Goal: Information Seeking & Learning: Learn about a topic

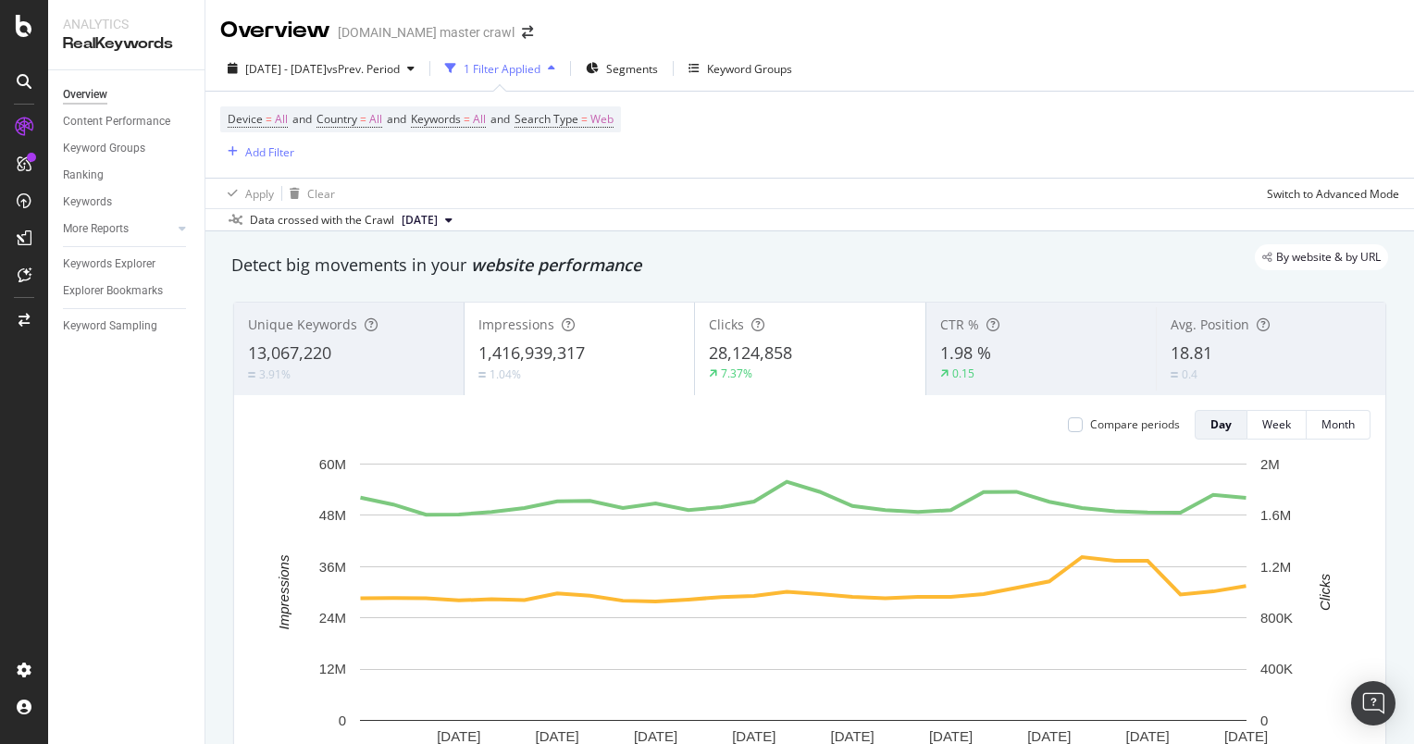
click at [558, 163] on div "Device = All and Country = All and Keywords = All and Search Type = Web Add Fil…" at bounding box center [420, 134] width 401 height 56
click at [658, 69] on span "Segments" at bounding box center [632, 69] width 52 height 16
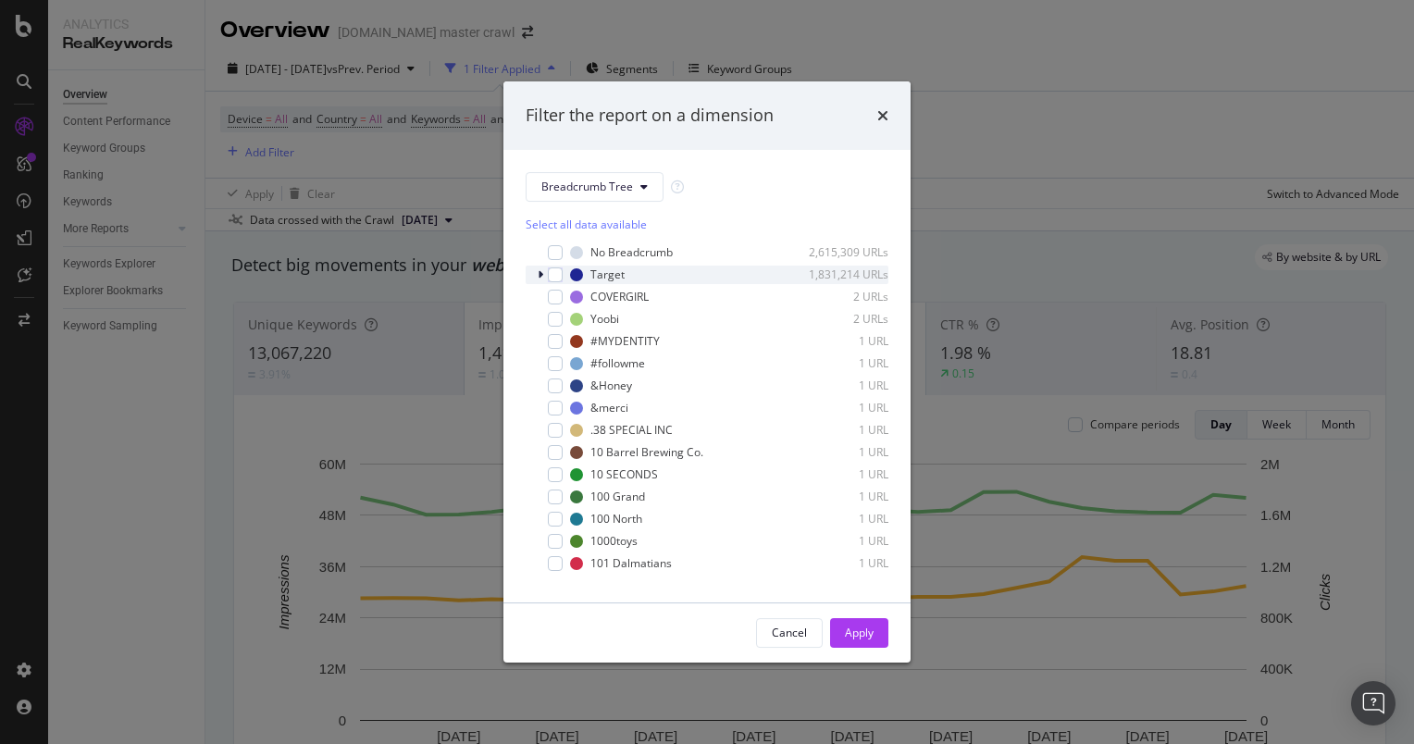
click at [539, 278] on icon "modal" at bounding box center [541, 274] width 6 height 11
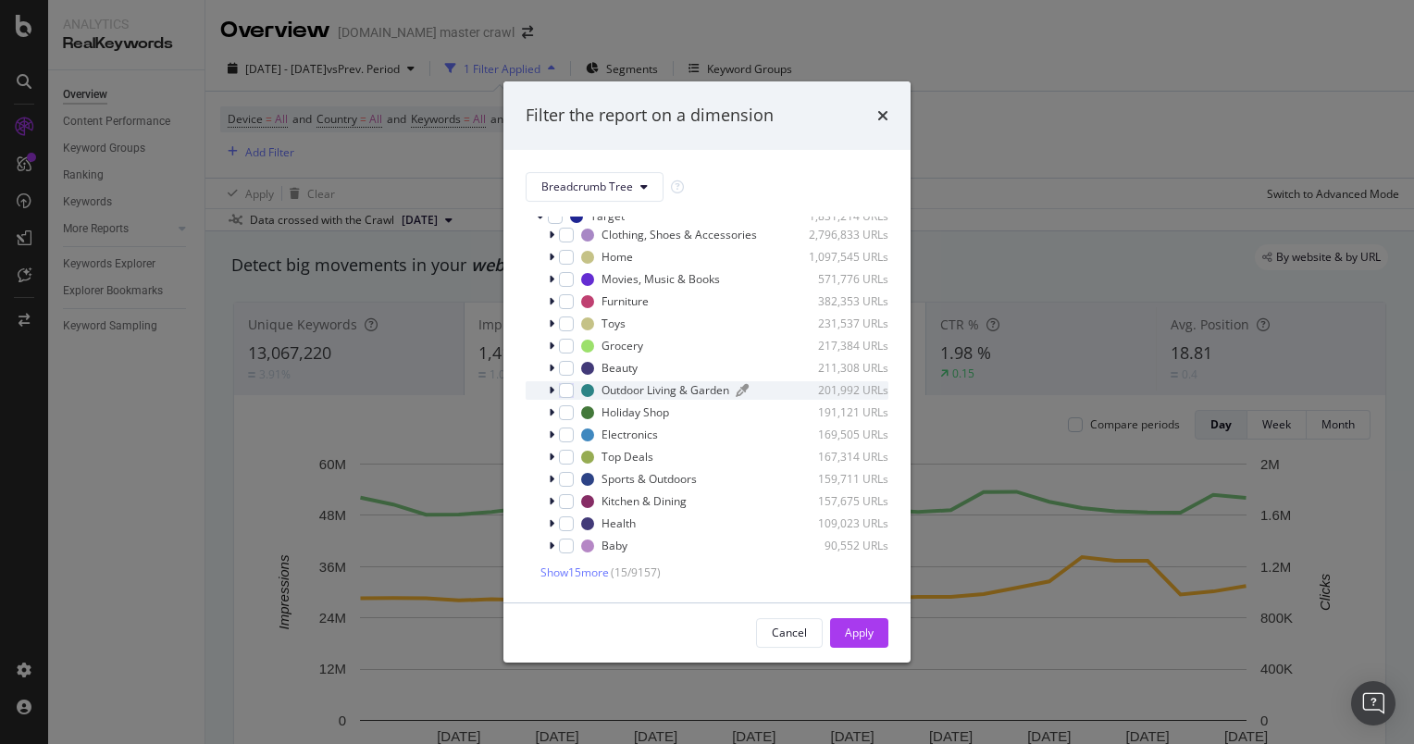
scroll to position [59, 0]
click at [550, 500] on icon "modal" at bounding box center [552, 500] width 6 height 11
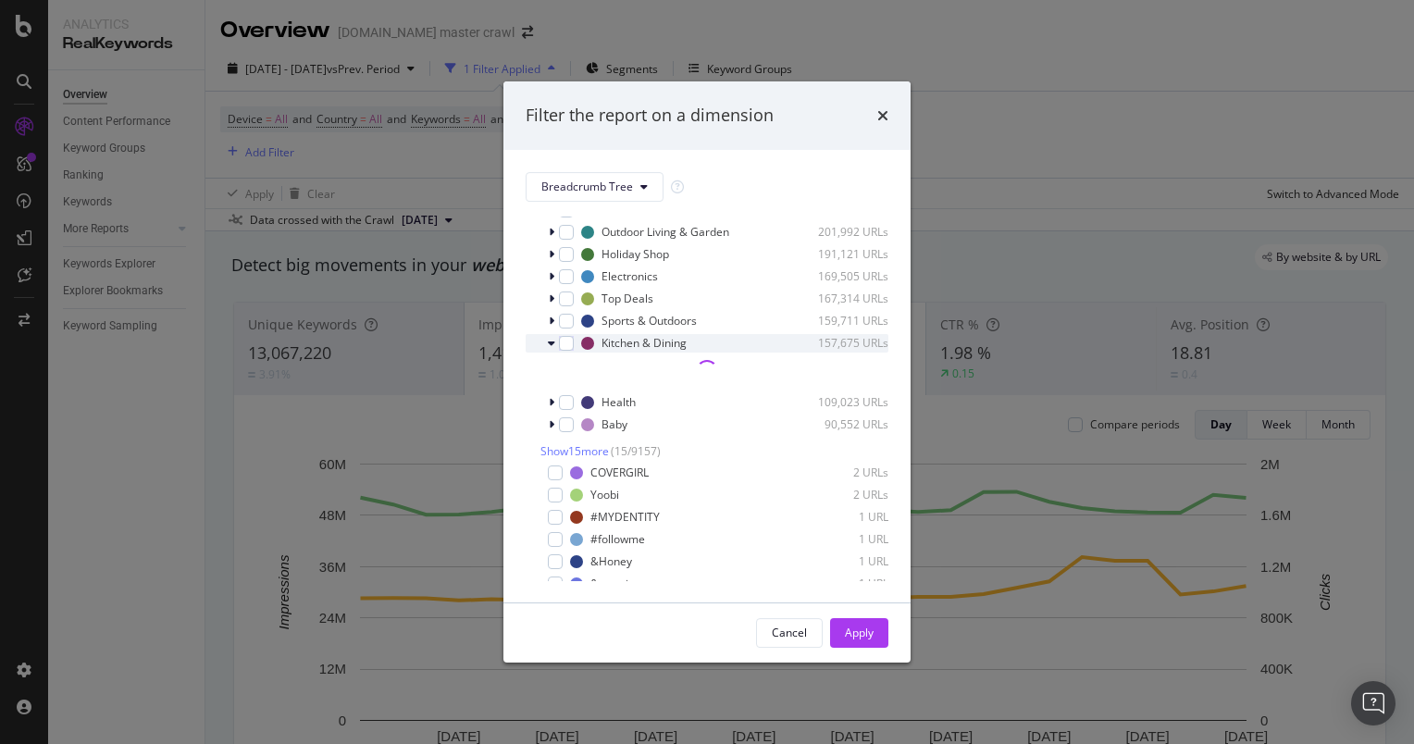
scroll to position [218, 0]
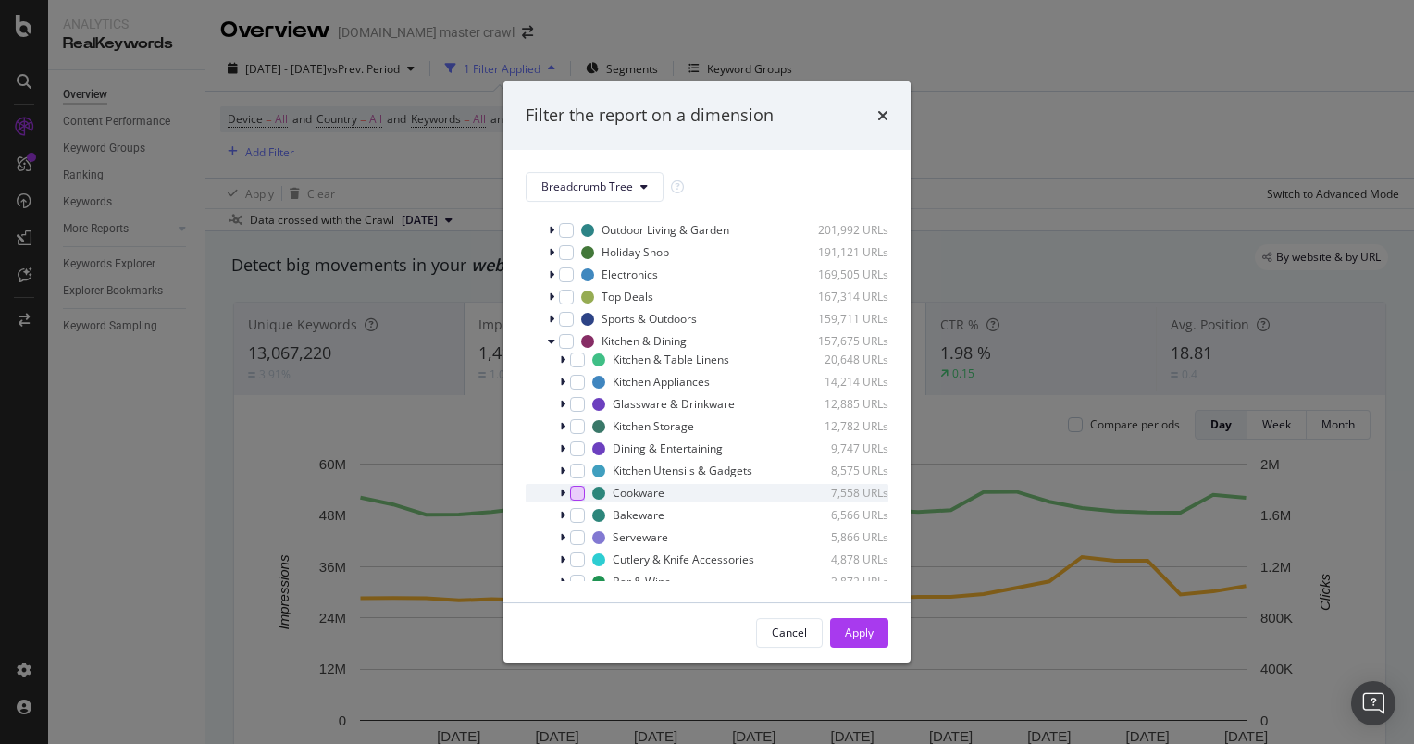
click at [576, 495] on div "modal" at bounding box center [577, 493] width 15 height 15
click at [851, 639] on div "Apply" at bounding box center [859, 633] width 29 height 16
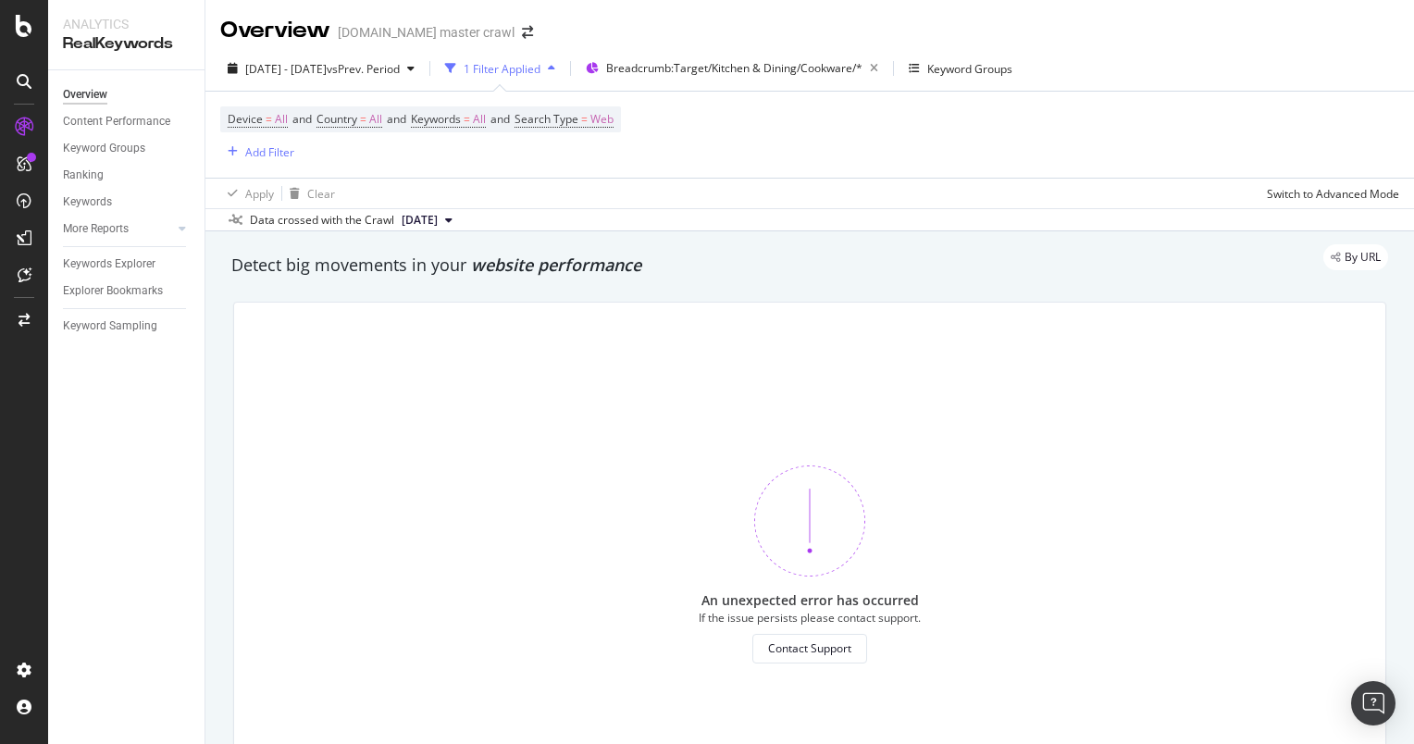
click at [656, 426] on div "An unexpected error has occurred If the issue persists please contact support. …" at bounding box center [809, 565] width 1151 height 524
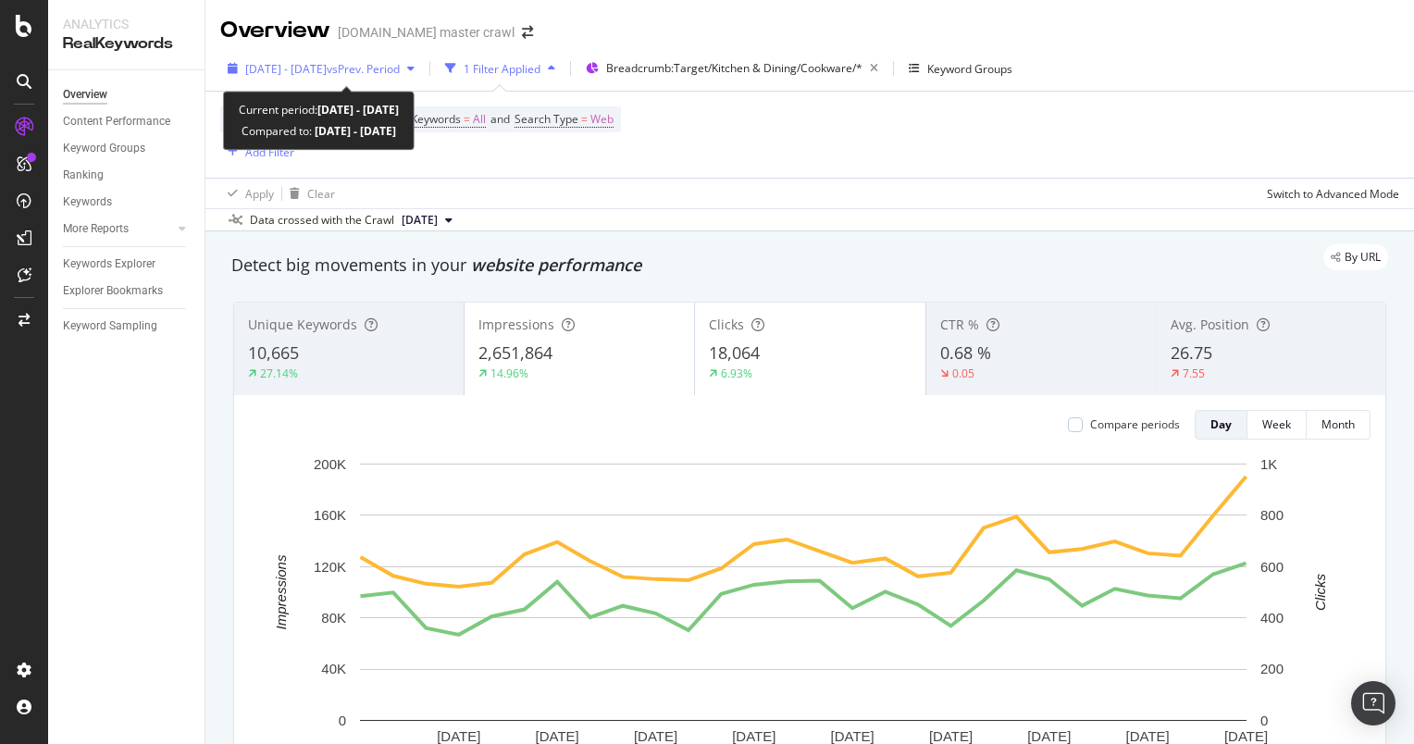
click at [400, 69] on span "vs Prev. Period" at bounding box center [363, 69] width 73 height 16
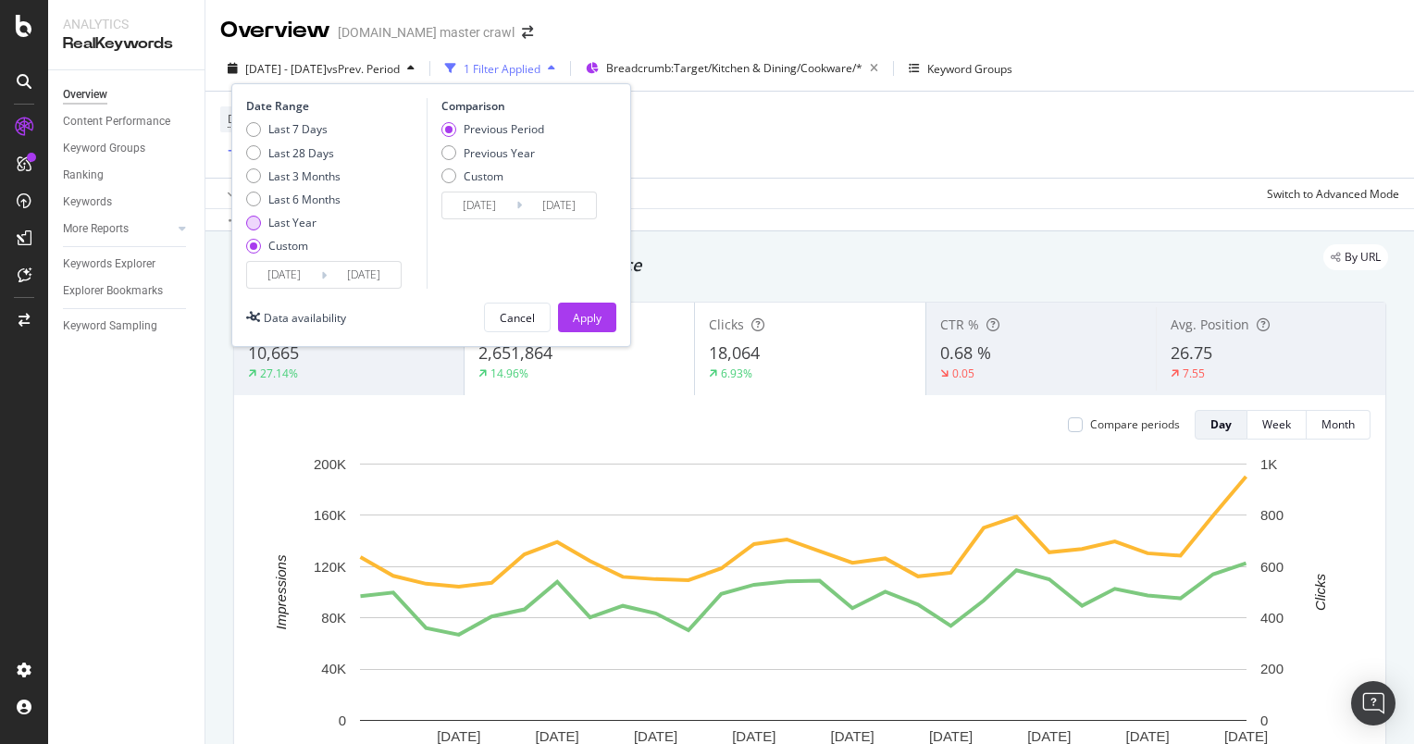
click at [279, 223] on div "Last Year" at bounding box center [292, 223] width 48 height 16
type input "[DATE]"
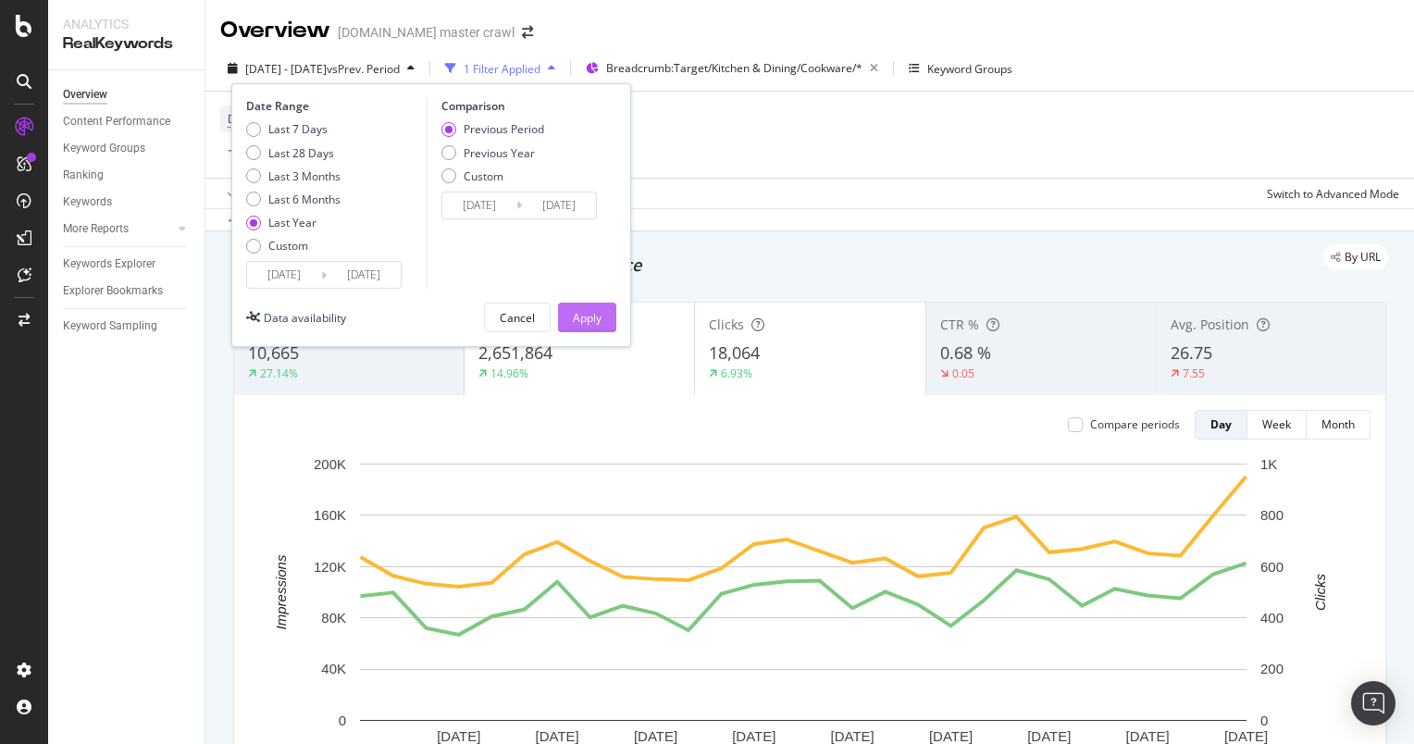
click at [585, 316] on div "Apply" at bounding box center [587, 318] width 29 height 16
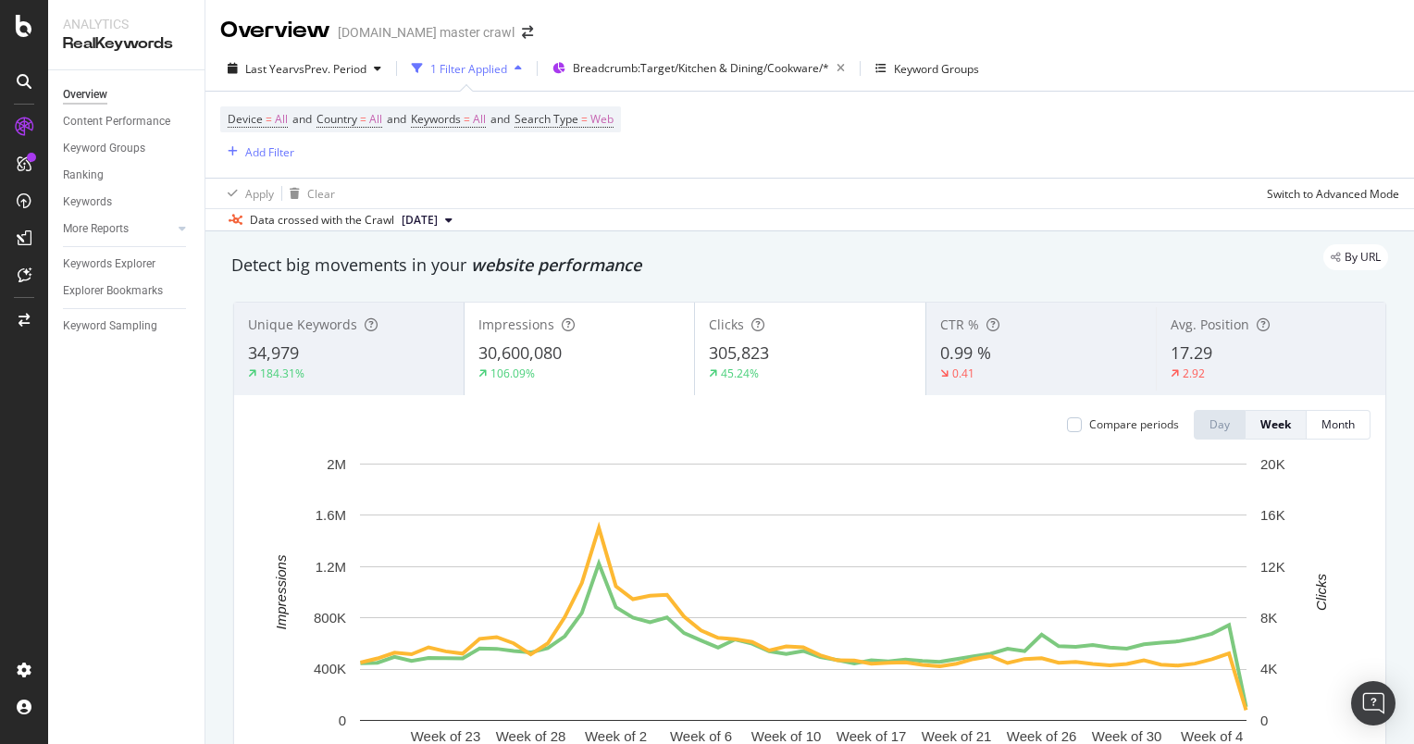
click at [911, 141] on div "Device = All and Country = All and Keywords = All and Search Type = Web Add Fil…" at bounding box center [809, 135] width 1179 height 86
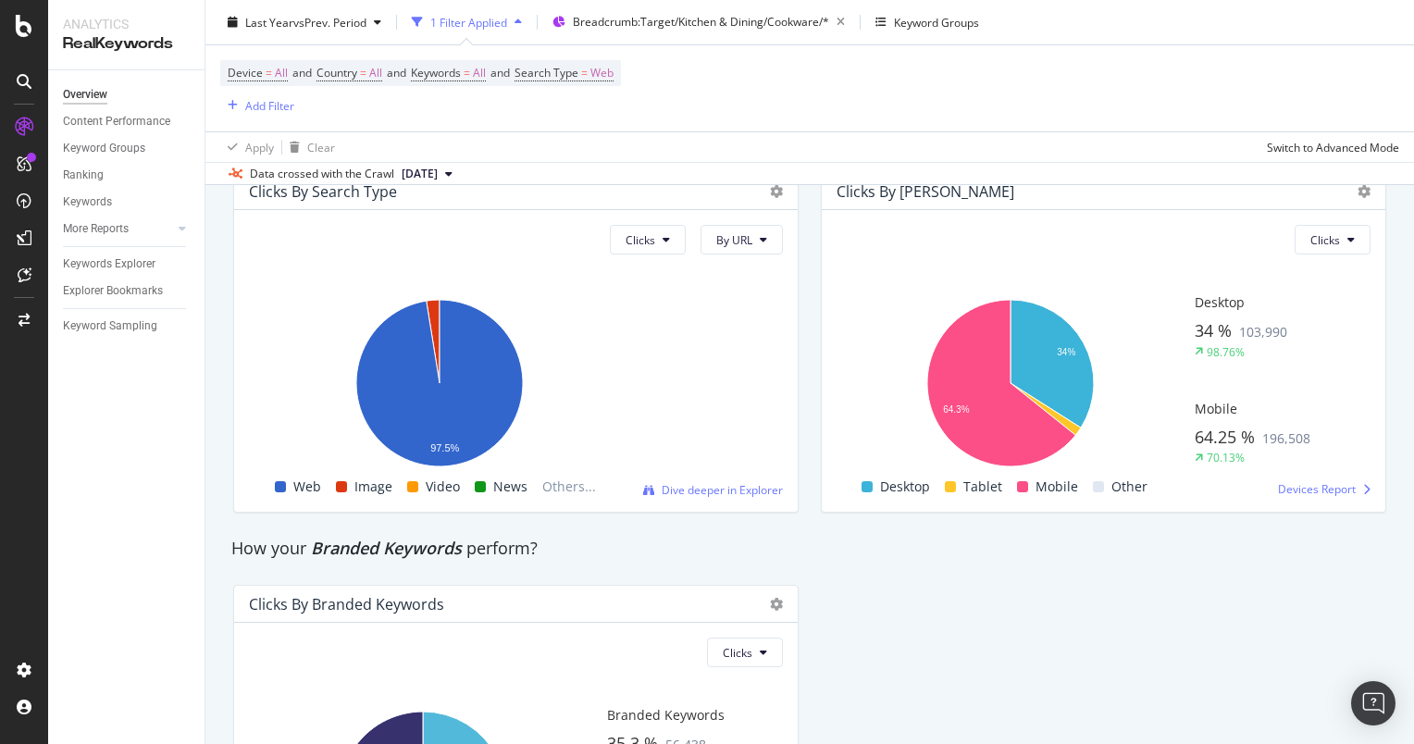
scroll to position [3153, 0]
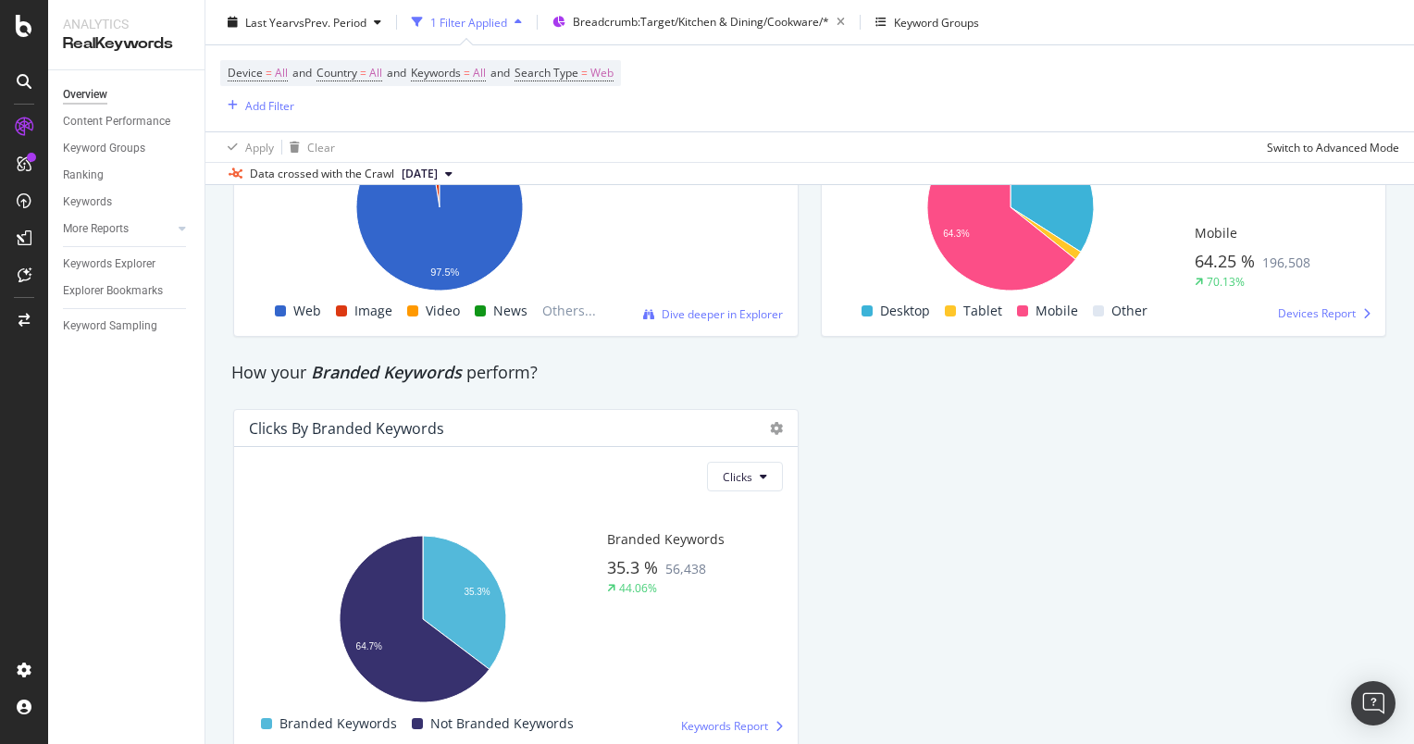
scroll to position [3442, 0]
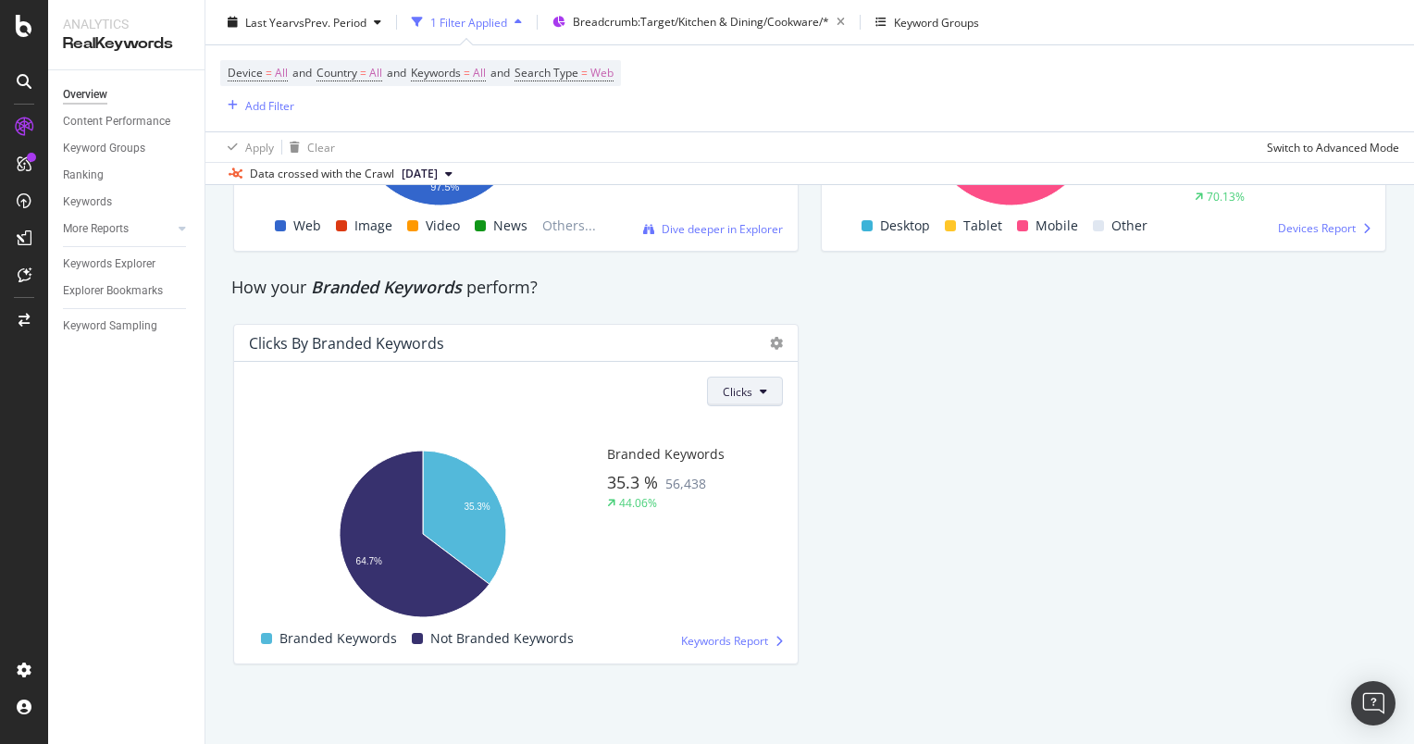
click at [744, 402] on button "Clicks" at bounding box center [745, 392] width 76 height 30
click at [745, 475] on div "Impressions" at bounding box center [748, 462] width 93 height 27
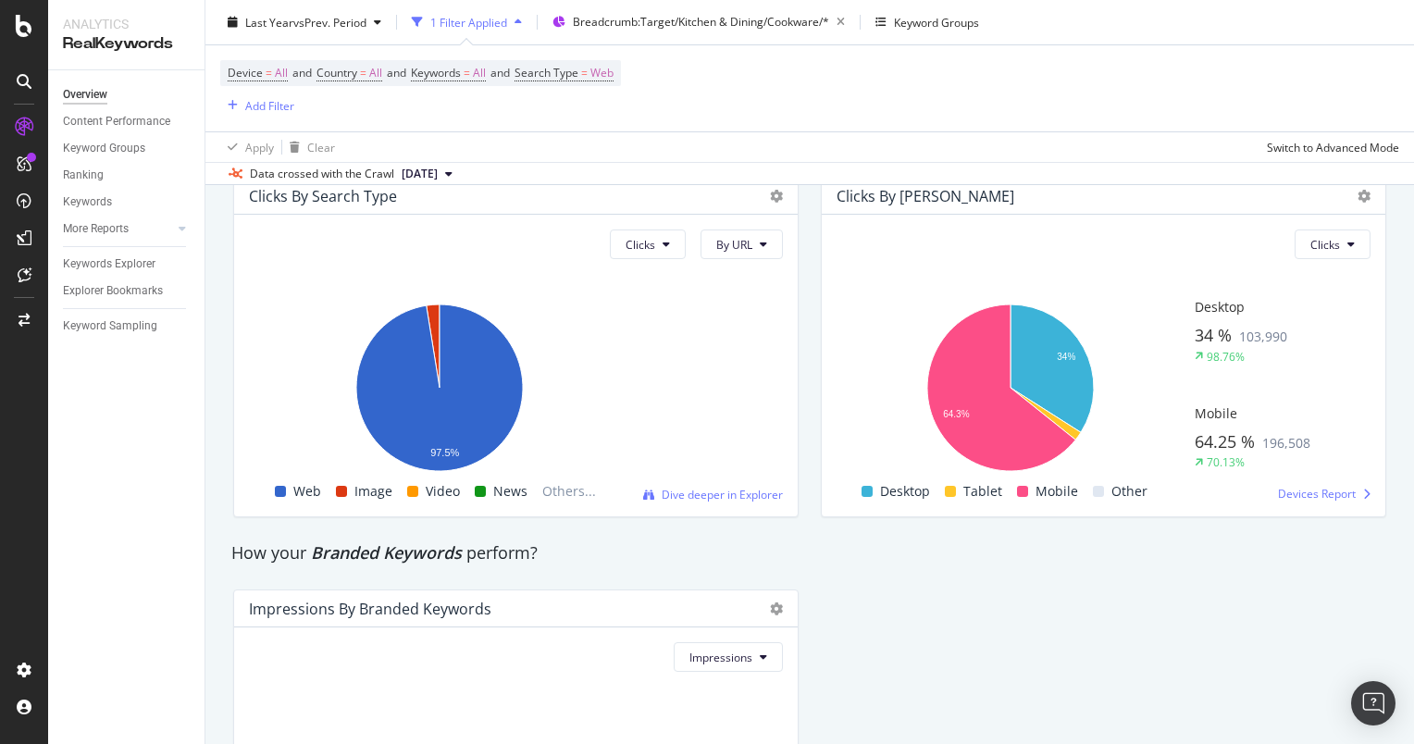
scroll to position [3150, 0]
click at [725, 254] on span "By URL" at bounding box center [734, 246] width 36 height 16
click at [669, 260] on button "Clicks" at bounding box center [648, 245] width 76 height 30
click at [719, 566] on div "How your Branded Keywords perform?" at bounding box center [515, 554] width 569 height 24
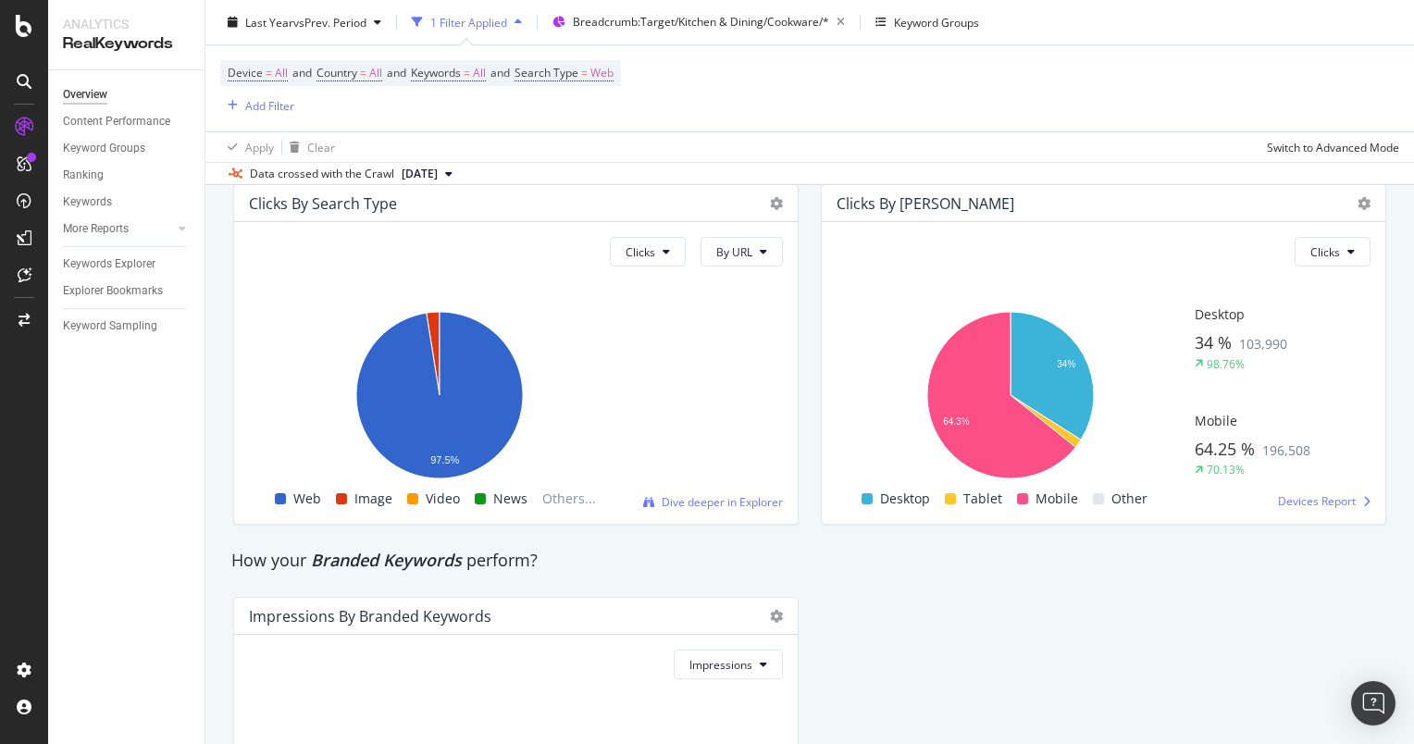
scroll to position [3143, 0]
click at [1310, 261] on span "Clicks" at bounding box center [1325, 253] width 30 height 16
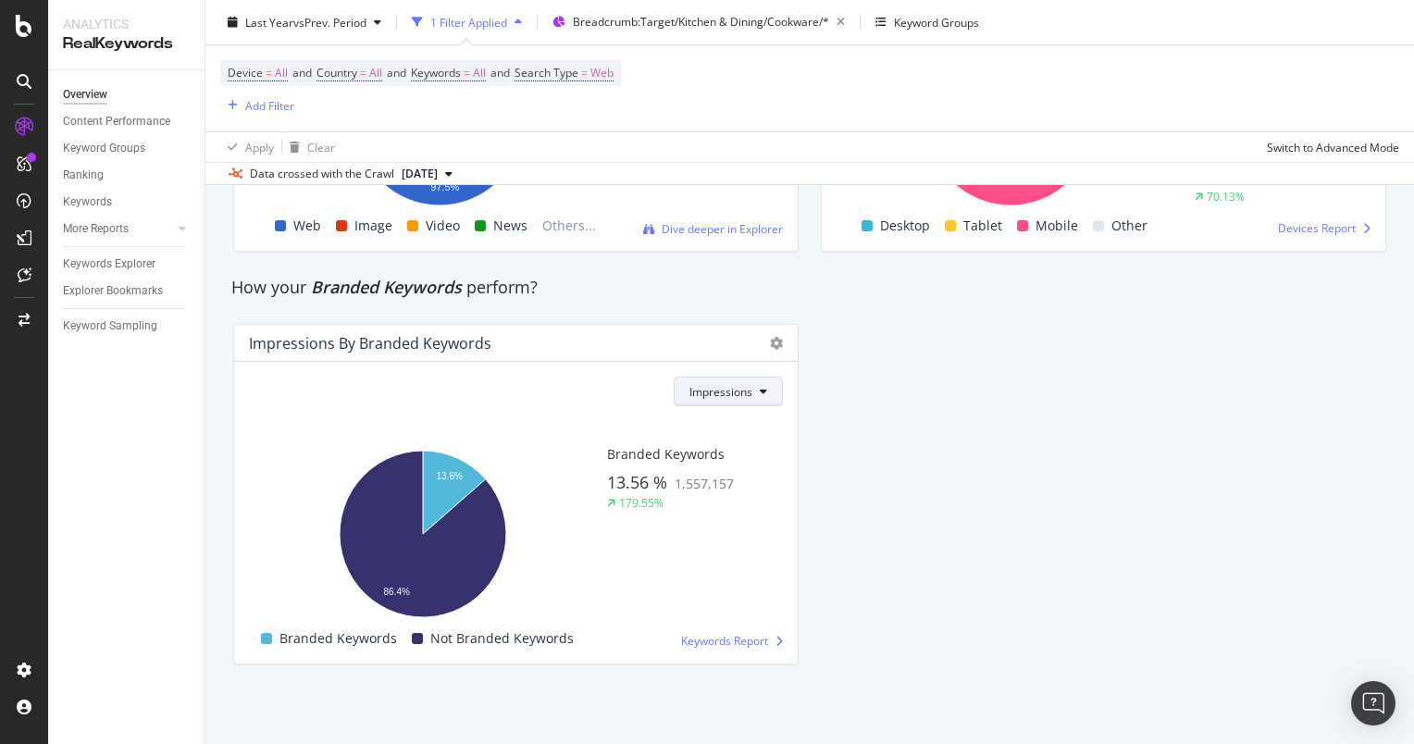
click at [744, 392] on span "Impressions" at bounding box center [720, 392] width 63 height 16
click at [729, 422] on span "Clicks" at bounding box center [716, 428] width 65 height 17
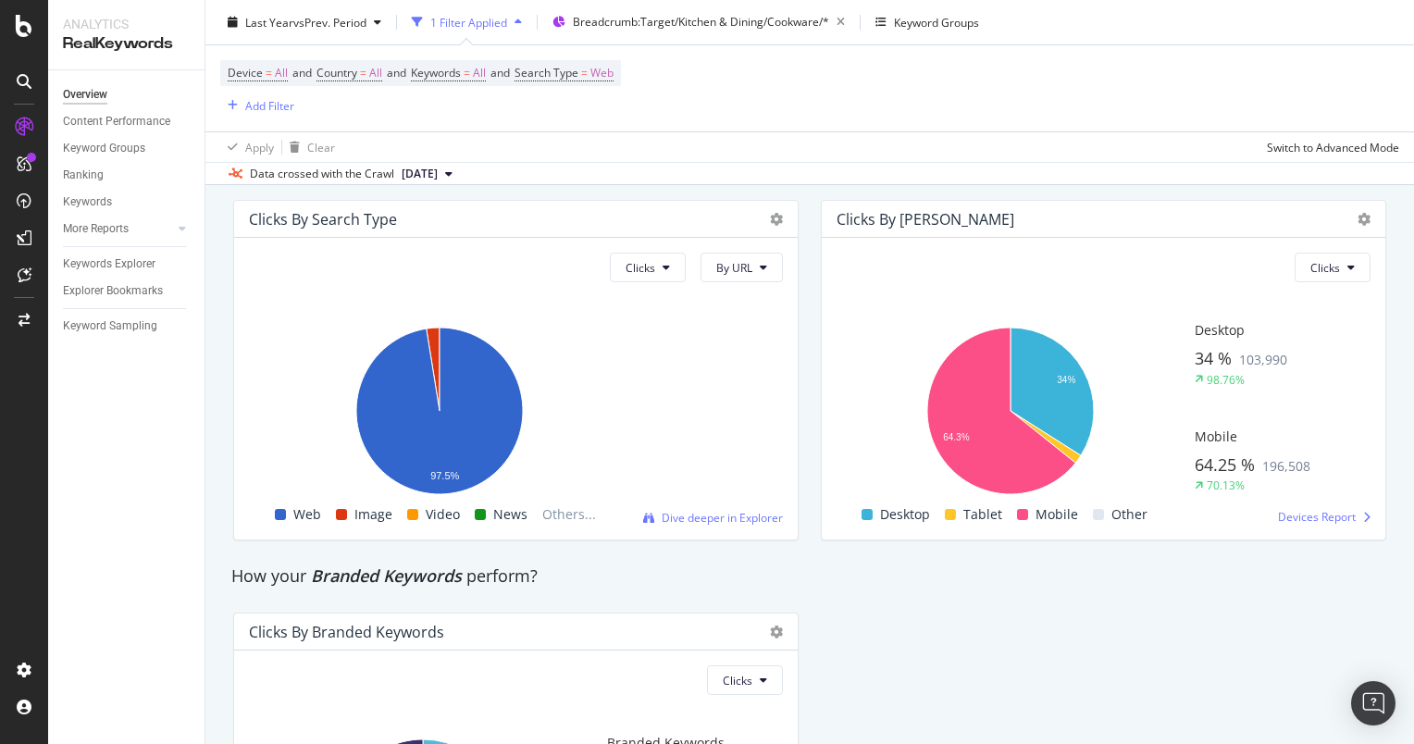
scroll to position [3023, 0]
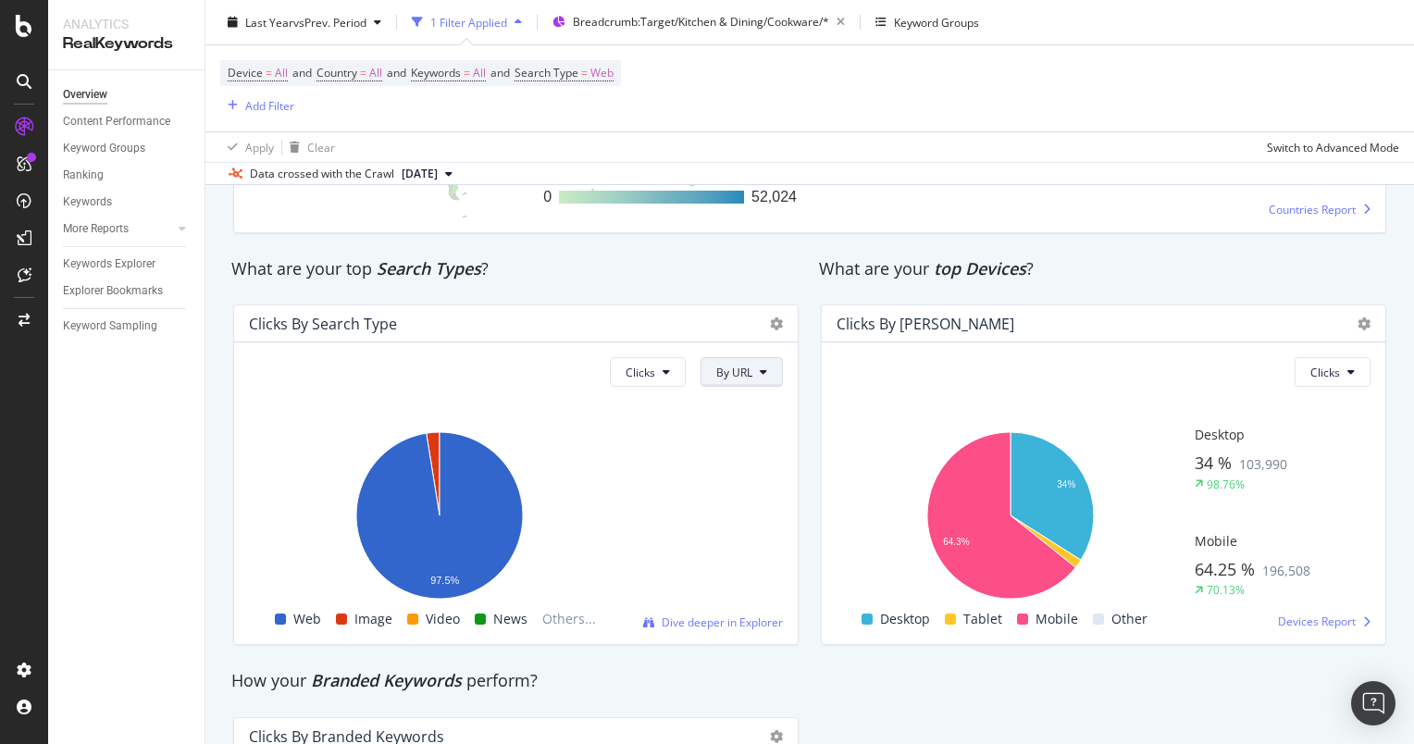
click at [719, 380] on span "By URL" at bounding box center [734, 373] width 36 height 16
click at [658, 387] on button "Clicks" at bounding box center [648, 372] width 76 height 30
click at [626, 466] on span "Impressions" at bounding box center [652, 469] width 63 height 17
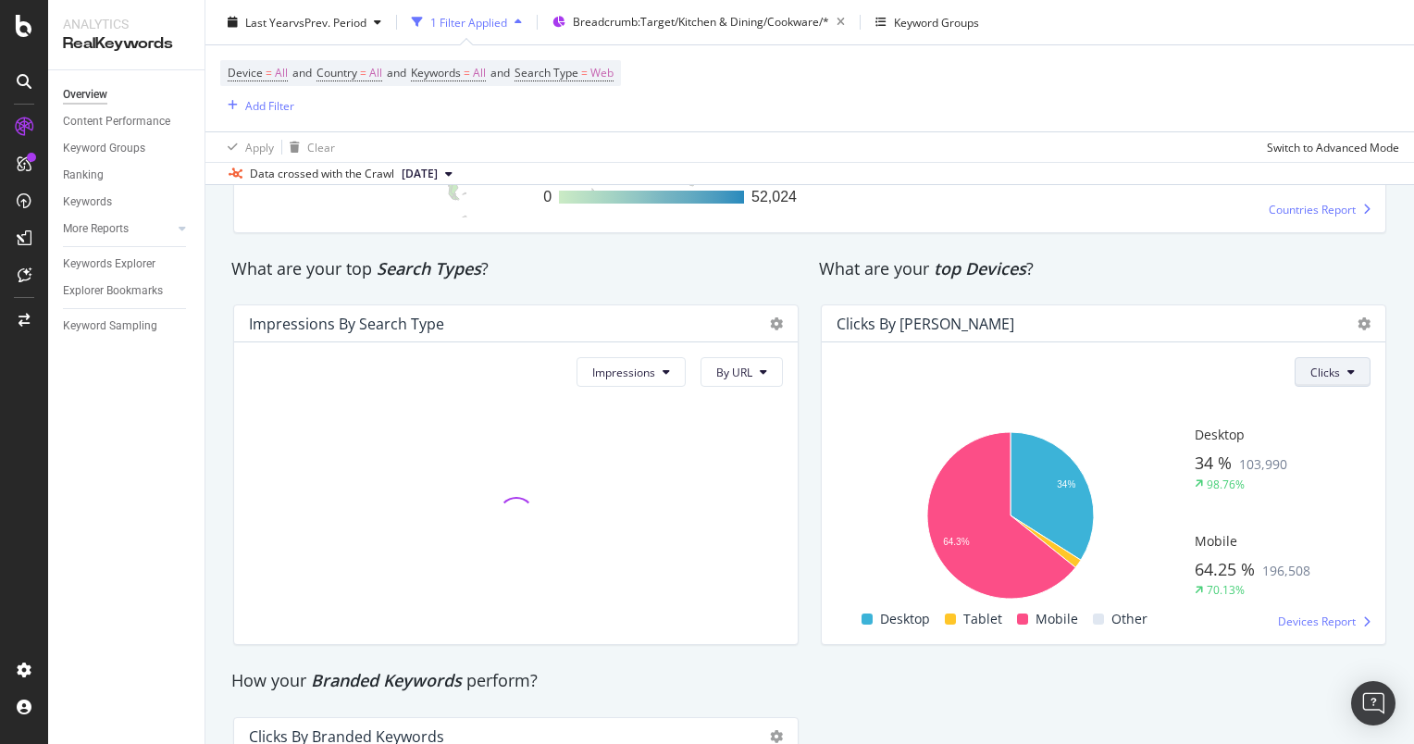
click at [1295, 387] on button "Clicks" at bounding box center [1333, 372] width 76 height 30
click at [1318, 477] on span "Impressions" at bounding box center [1329, 469] width 63 height 17
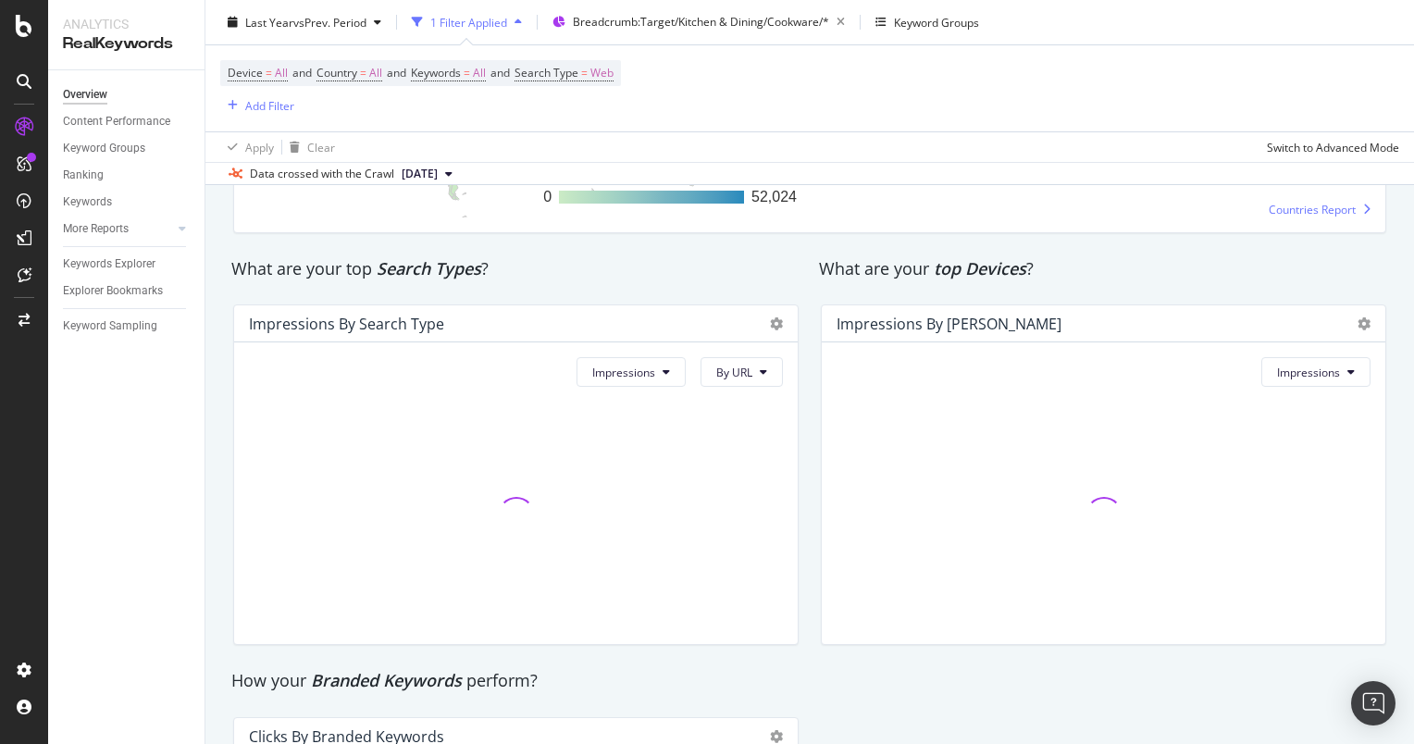
click at [1044, 281] on div "What are your top Devices ?" at bounding box center [1103, 269] width 569 height 24
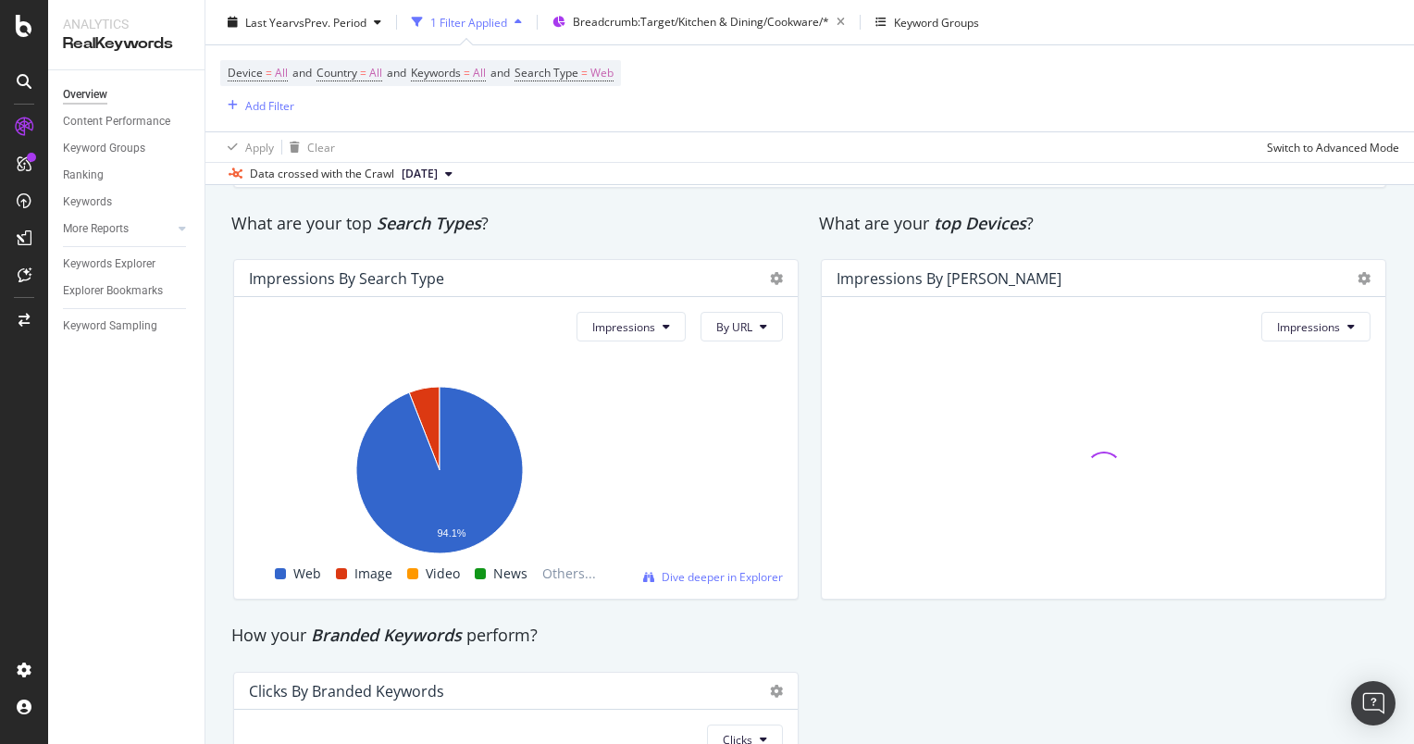
scroll to position [3058, 0]
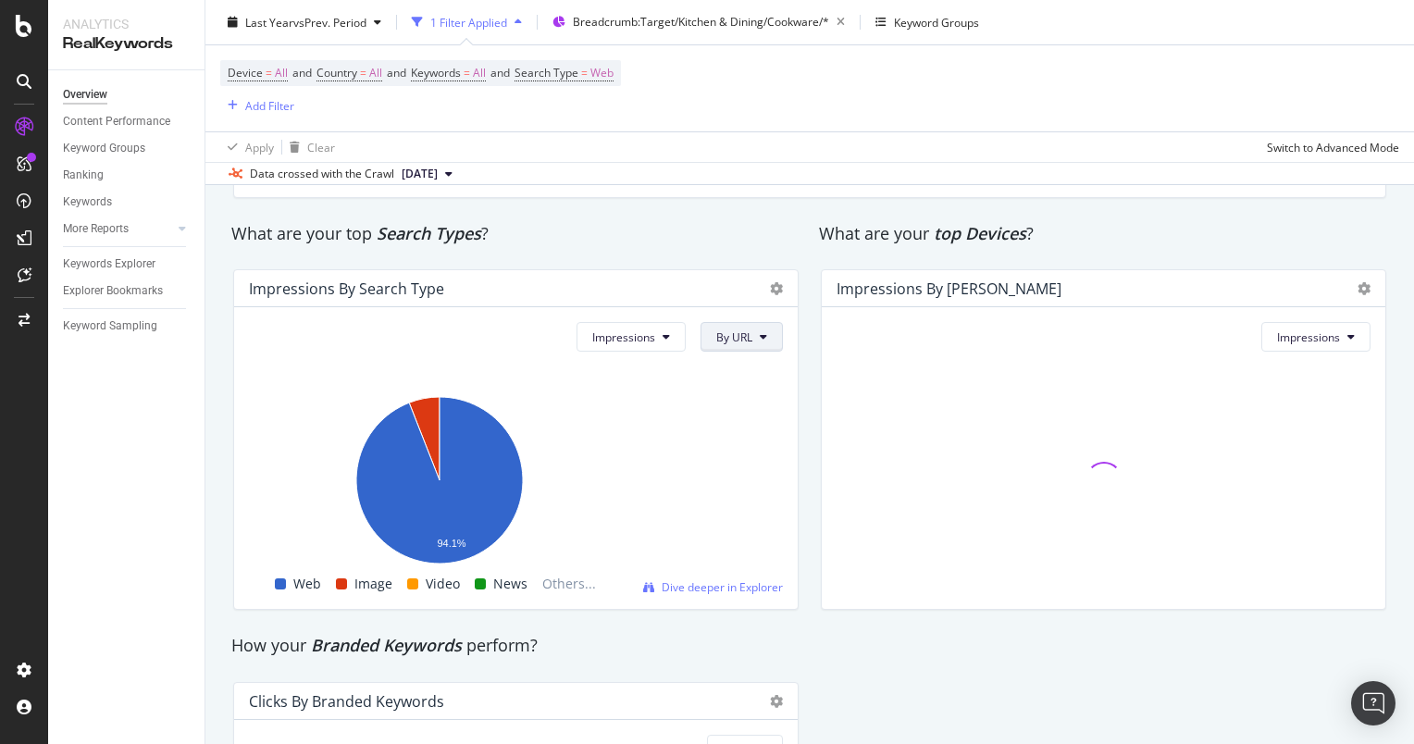
click at [725, 345] on span "By URL" at bounding box center [734, 337] width 36 height 16
click at [682, 288] on div "Impressions By Search Type Impressions By URL Hold CTRL while clicking to filte…" at bounding box center [516, 439] width 588 height 370
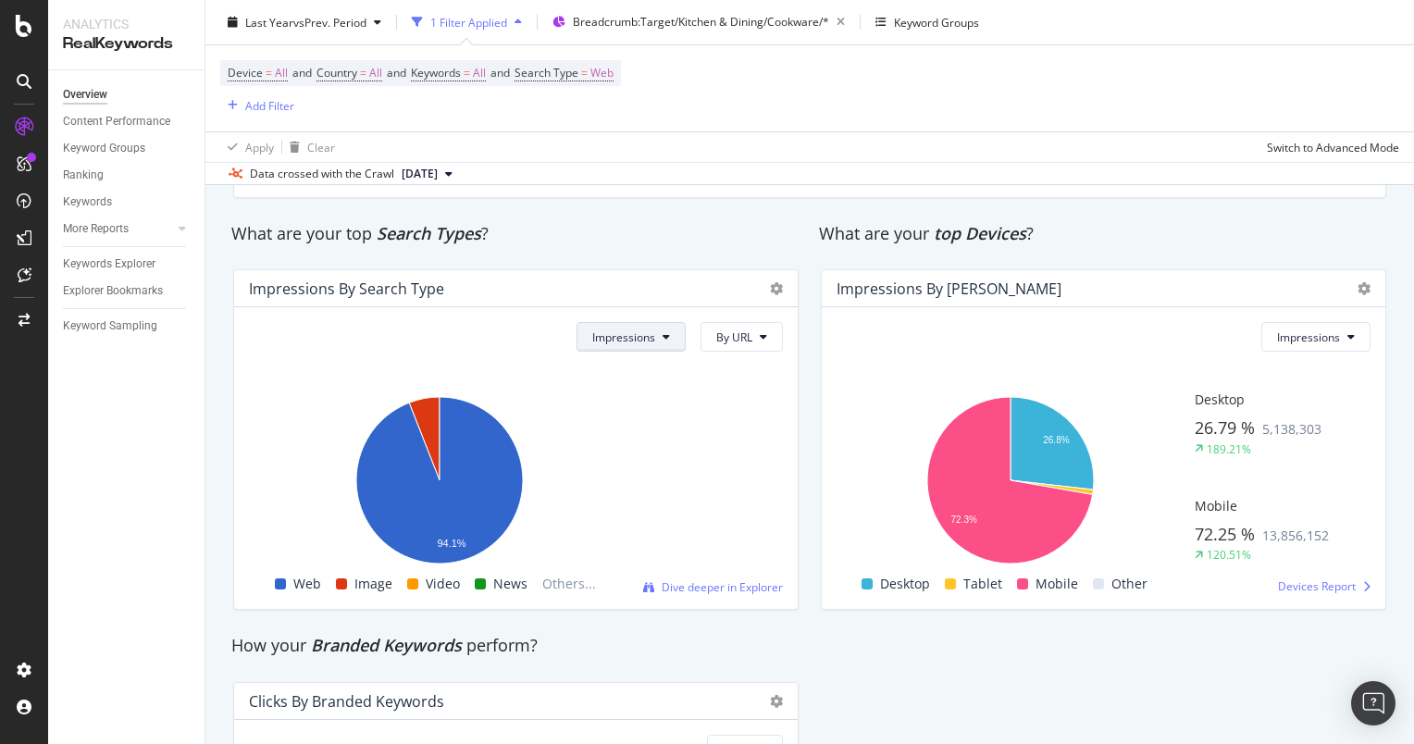
click at [650, 352] on button "Impressions" at bounding box center [630, 337] width 109 height 30
click at [630, 398] on span "Clicks" at bounding box center [619, 399] width 65 height 17
click at [700, 352] on button "By URL" at bounding box center [741, 337] width 82 height 30
click at [744, 429] on span "By website" at bounding box center [738, 434] width 56 height 17
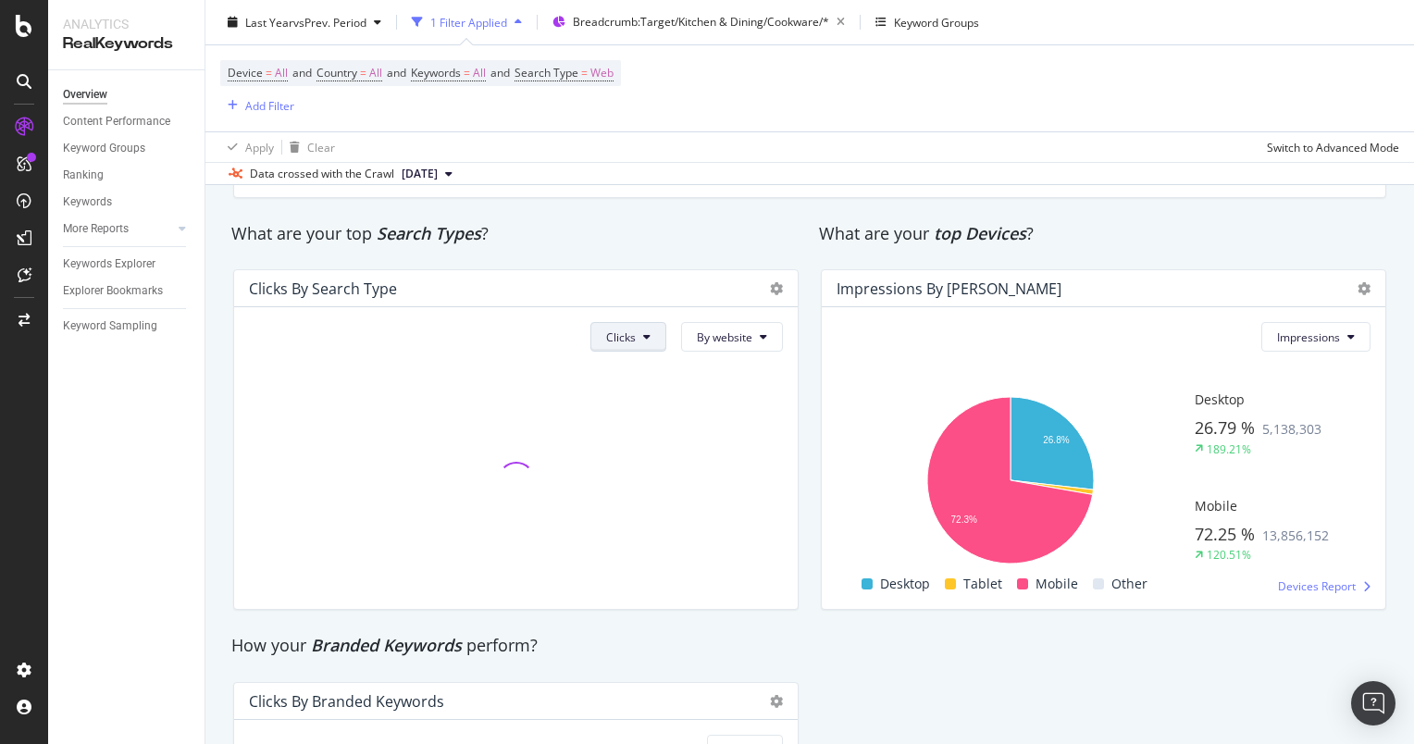
click at [632, 352] on button "Clicks" at bounding box center [628, 337] width 76 height 30
click at [615, 427] on span "Impressions" at bounding box center [632, 434] width 63 height 17
click at [1333, 352] on button "Impressions" at bounding box center [1315, 337] width 109 height 30
click at [1303, 392] on span "Clicks" at bounding box center [1296, 399] width 65 height 17
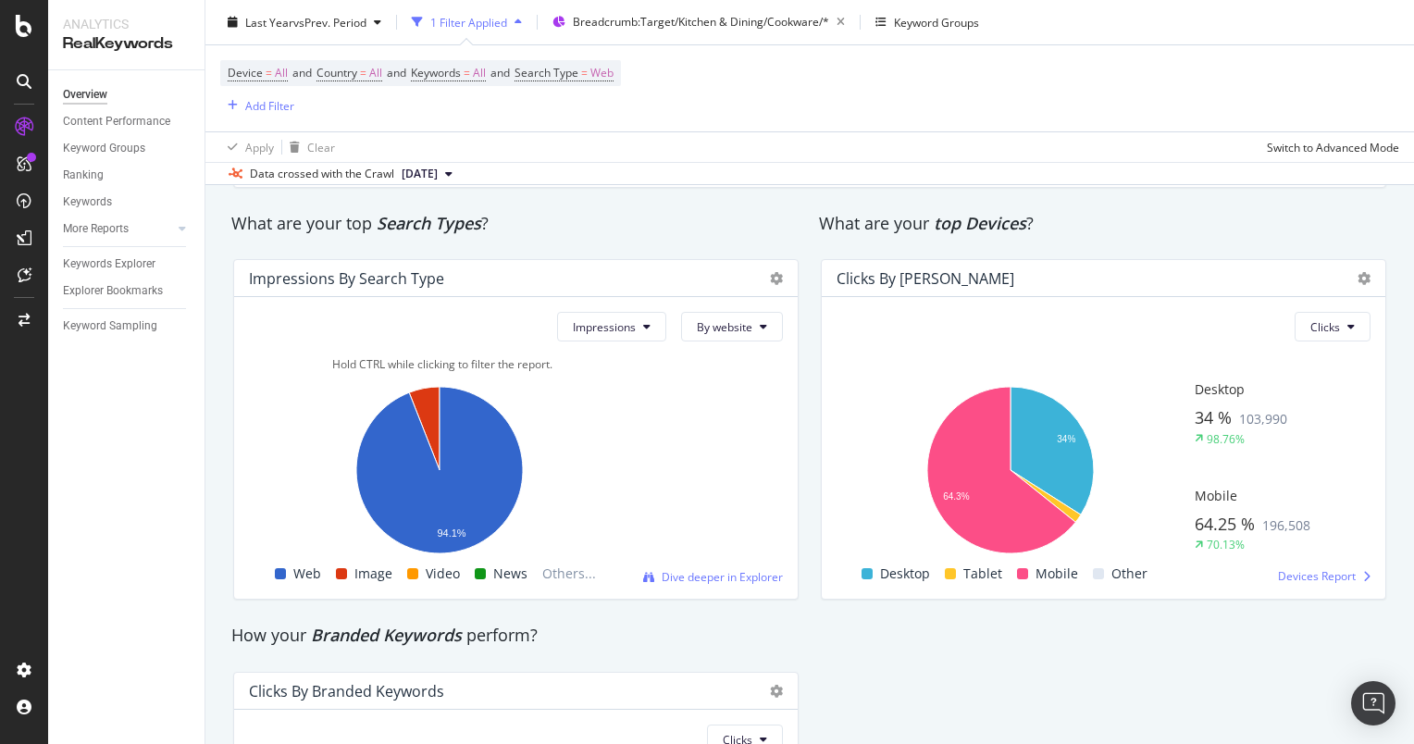
scroll to position [3071, 0]
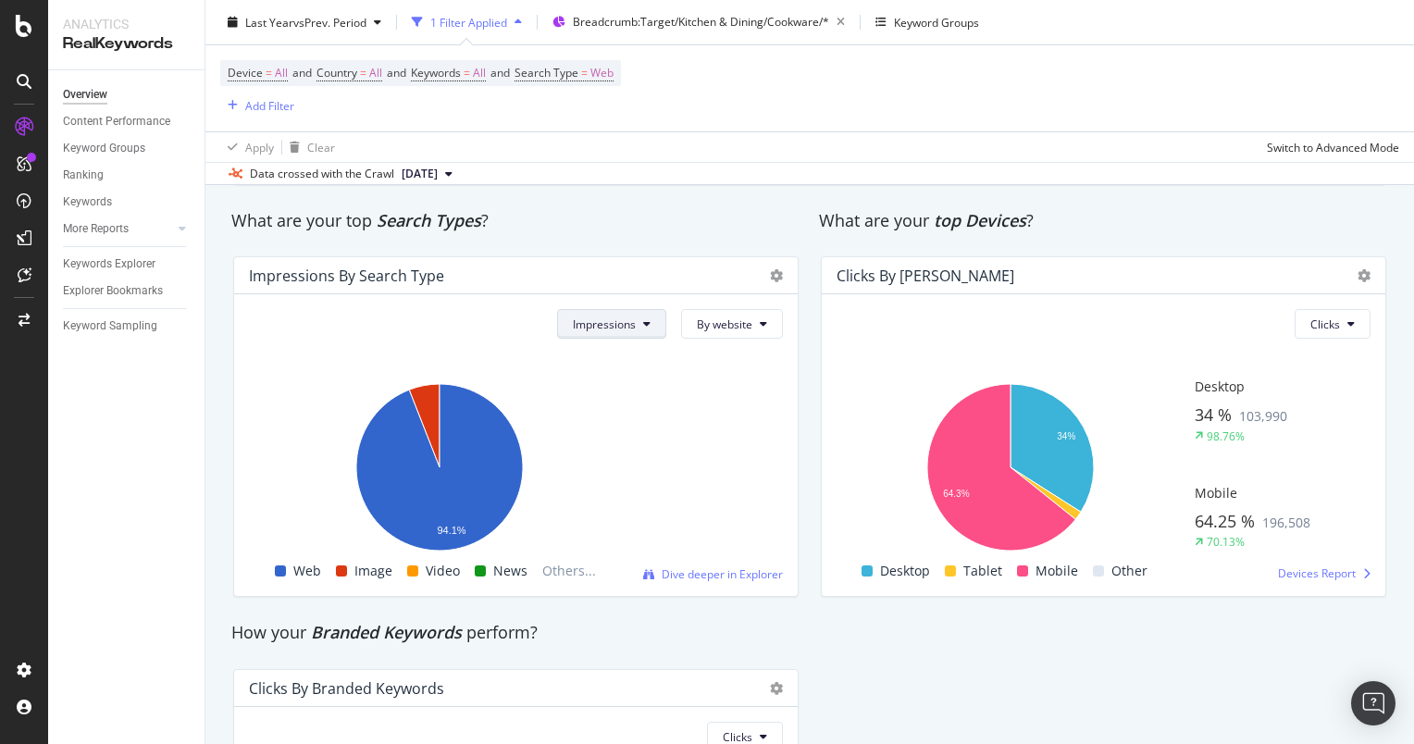
click at [629, 332] on span "Impressions" at bounding box center [604, 324] width 63 height 16
click at [611, 381] on span "Clicks" at bounding box center [599, 386] width 65 height 17
click at [781, 242] on div "What are your top Search Types ?" at bounding box center [516, 221] width 588 height 43
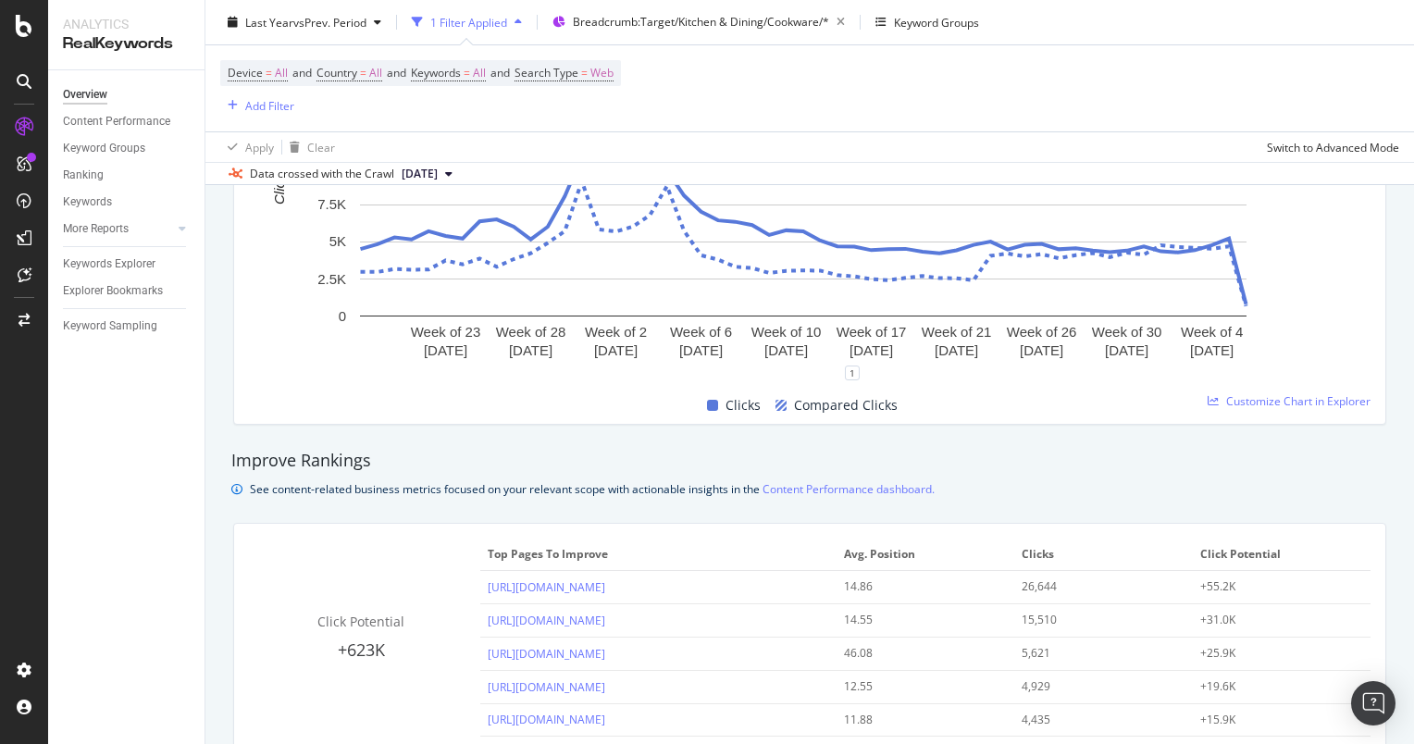
scroll to position [998, 0]
